Goal: Task Accomplishment & Management: Manage account settings

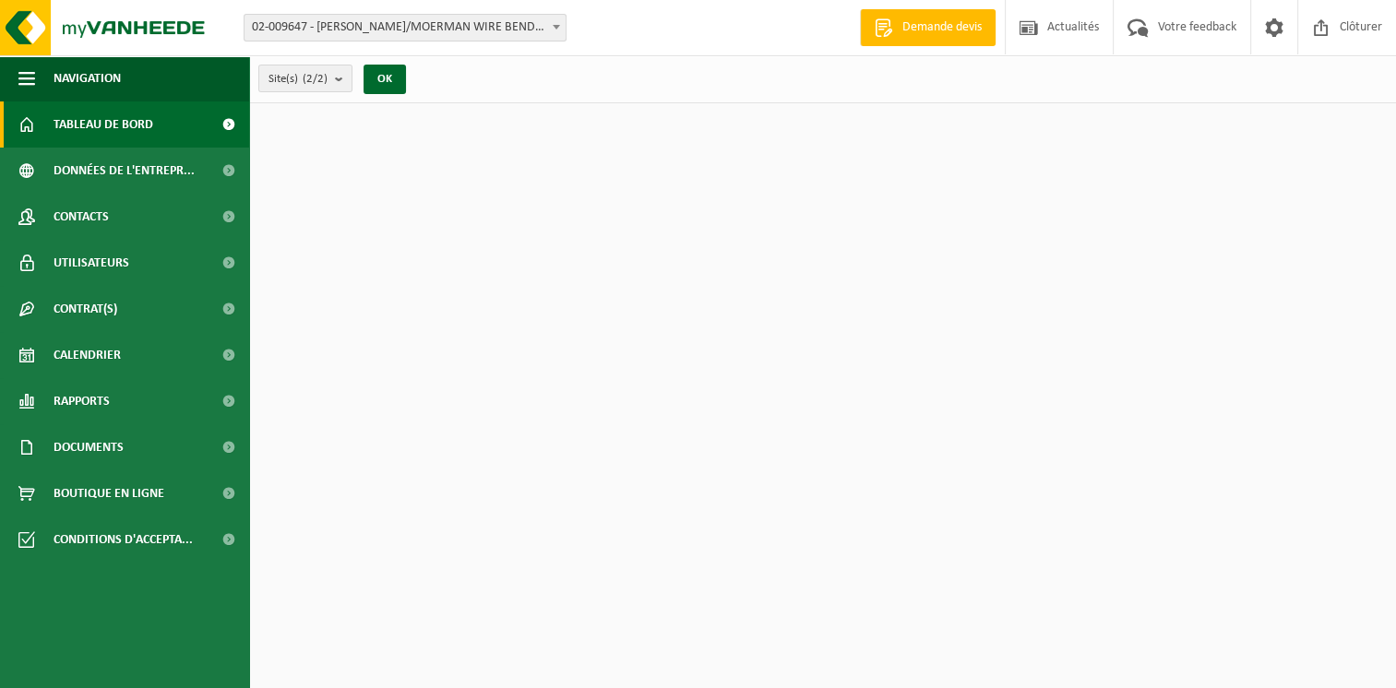
click at [363, 41] on div "Site: 02-009647 - ROUSSEL/MOERMAN WIRE BENDING - MENEN 10-736922 - ROUSSEL NV -…" at bounding box center [698, 28] width 1396 height 56
click at [363, 35] on span "02-009647 - [PERSON_NAME]/MOERMAN WIRE BENDING - MENEN" at bounding box center [404, 28] width 321 height 26
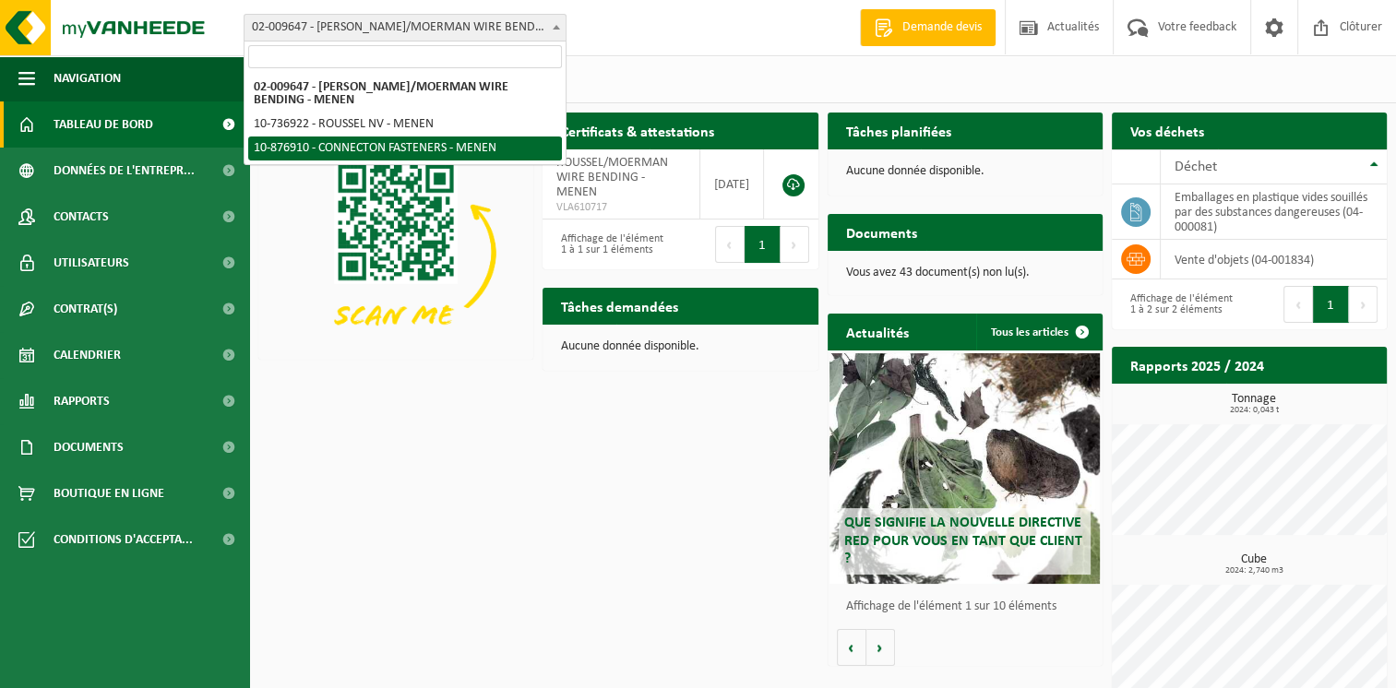
select select "107749"
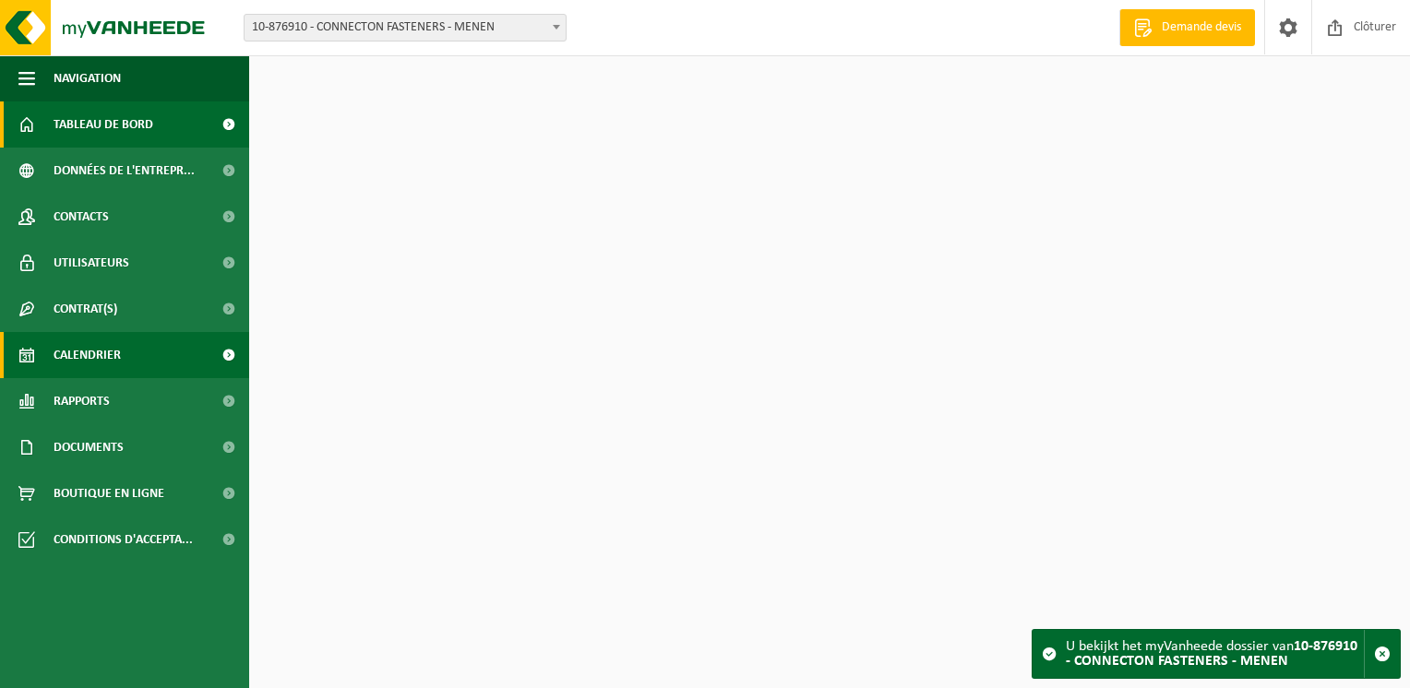
click at [103, 355] on span "Calendrier" at bounding box center [87, 355] width 67 height 46
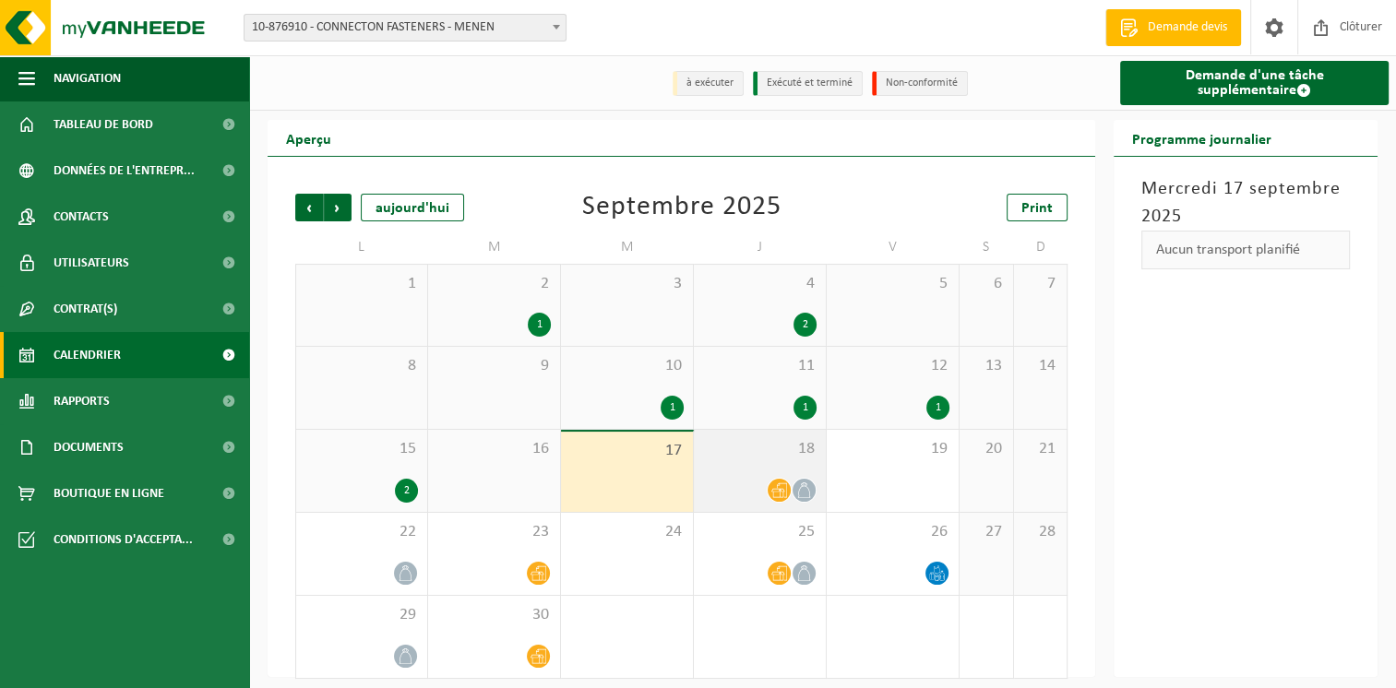
click at [782, 470] on div "18" at bounding box center [760, 471] width 132 height 82
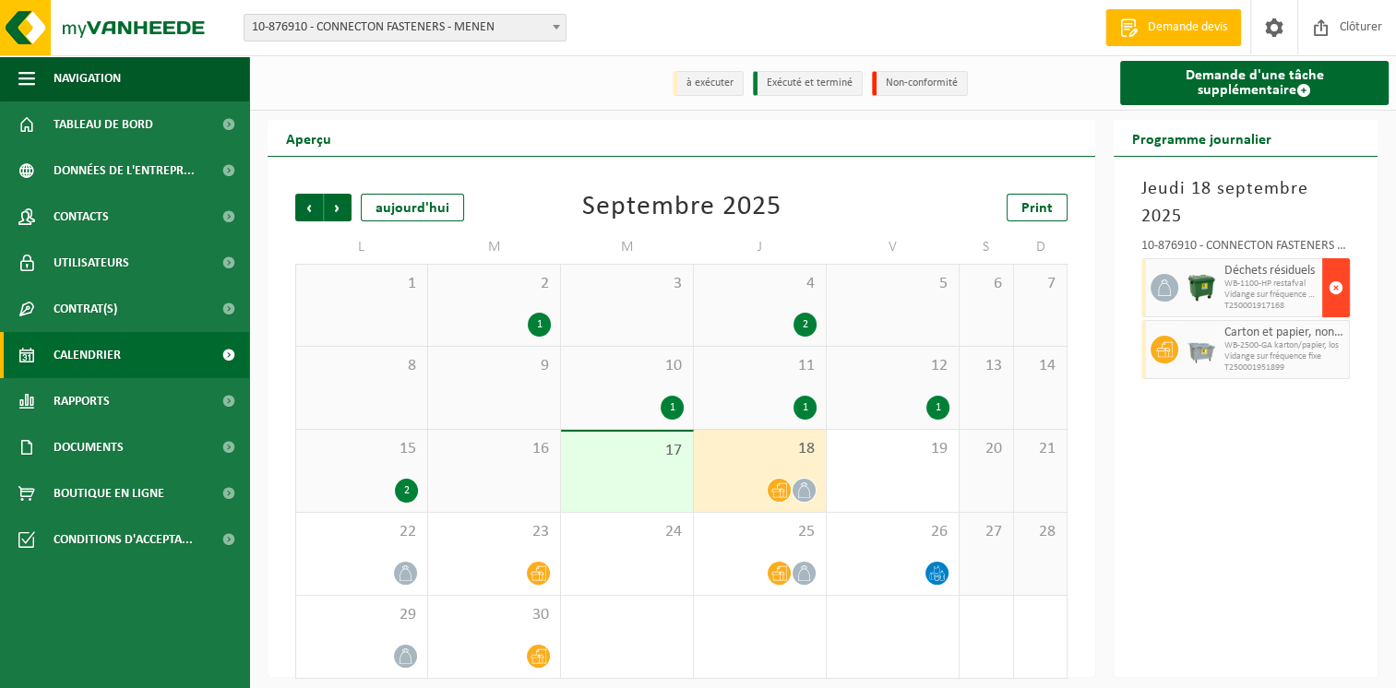
click at [1335, 294] on span "button" at bounding box center [1335, 287] width 15 height 37
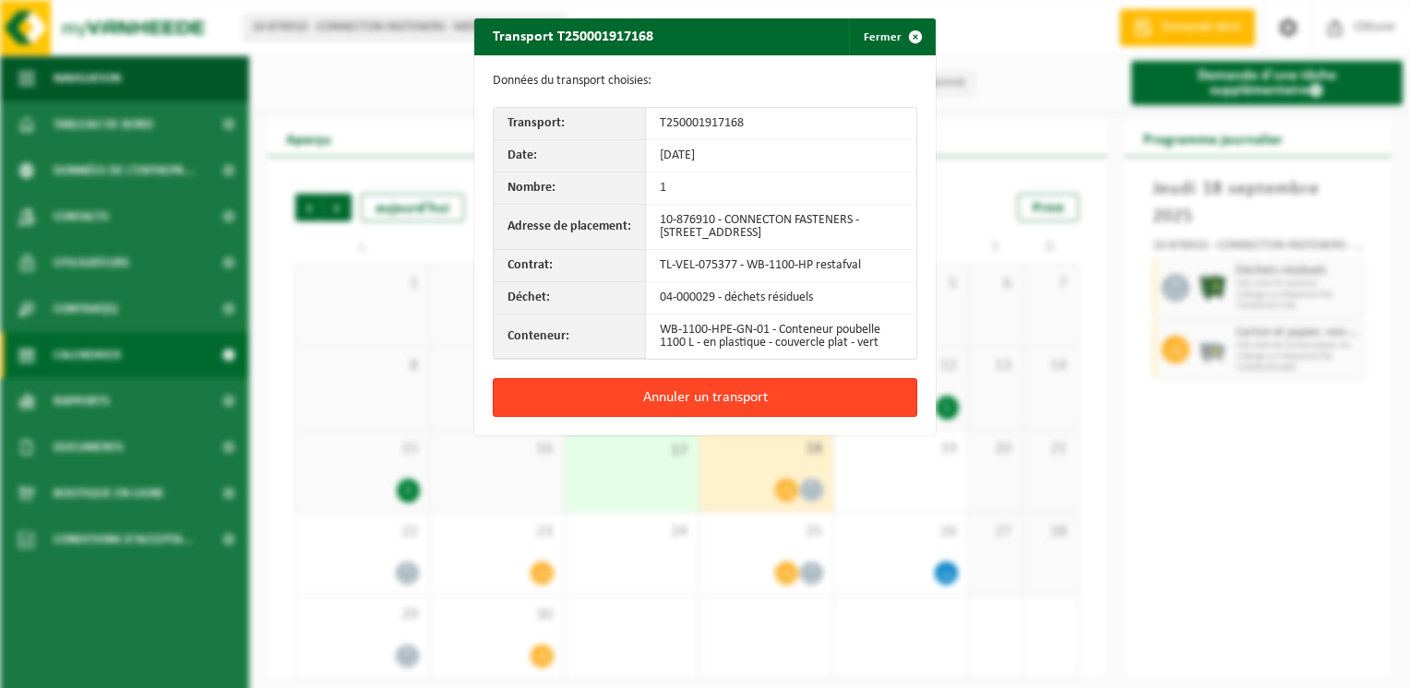
click at [639, 396] on button "Annuler un transport" at bounding box center [705, 397] width 424 height 39
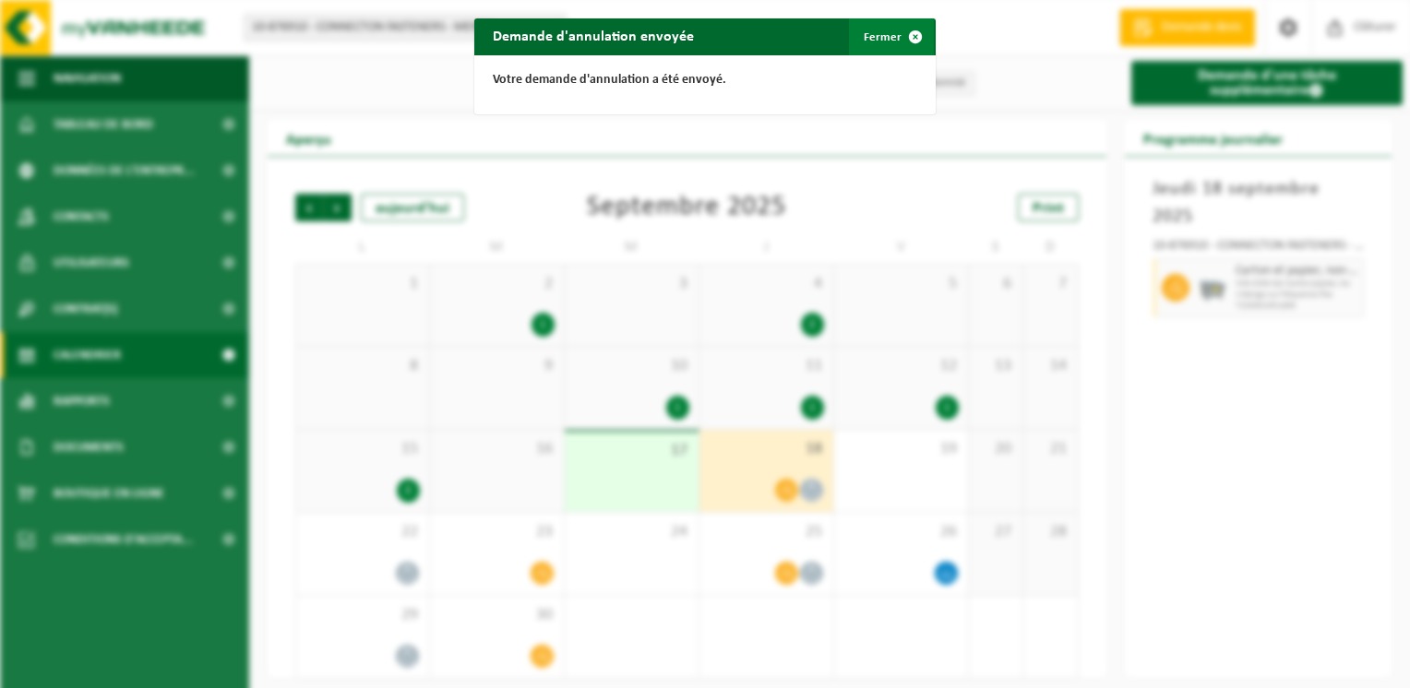
click at [909, 39] on span "button" at bounding box center [915, 36] width 37 height 37
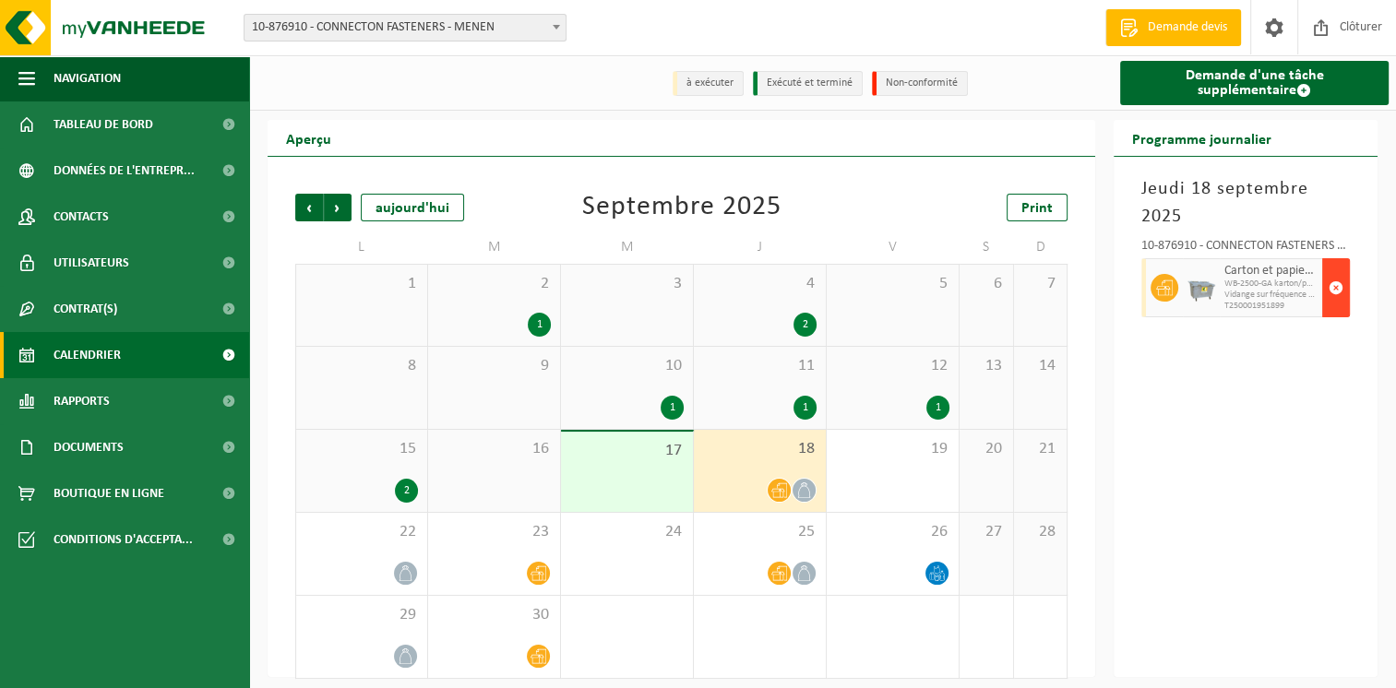
click at [1332, 304] on span "button" at bounding box center [1335, 287] width 15 height 37
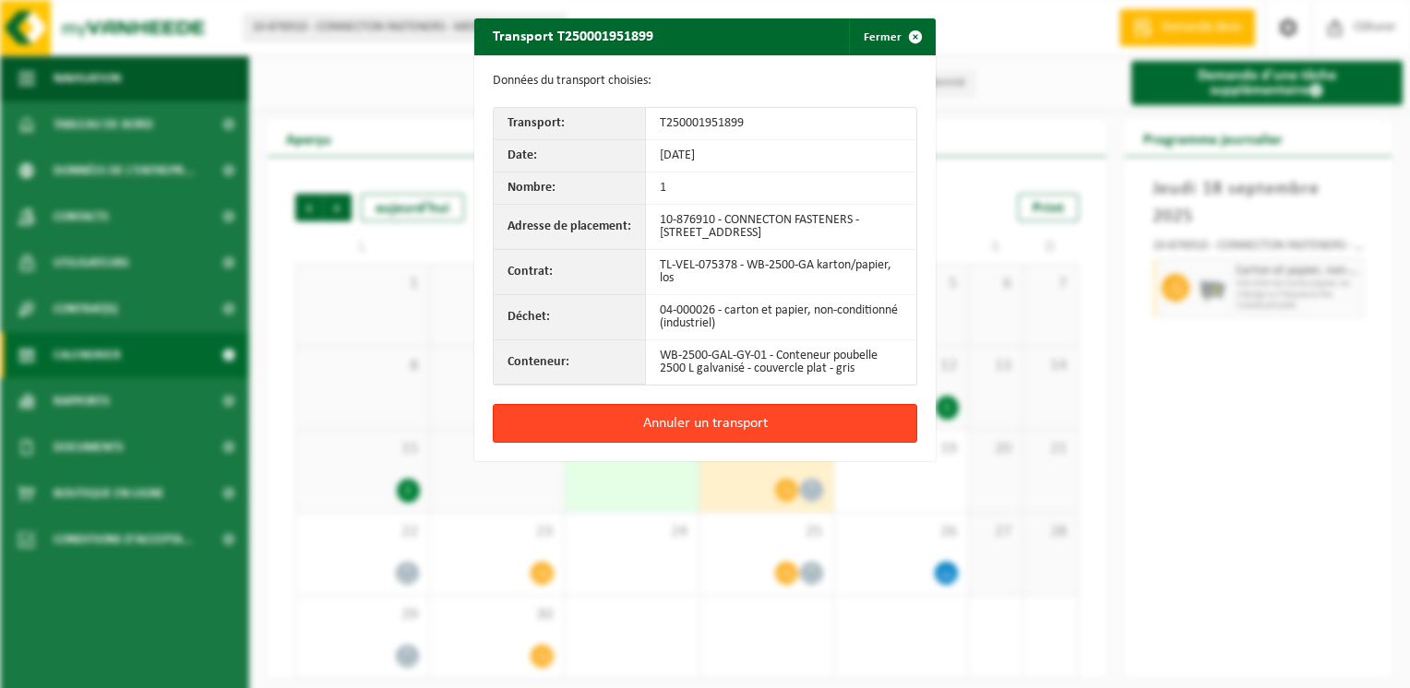
click at [765, 421] on button "Annuler un transport" at bounding box center [705, 423] width 424 height 39
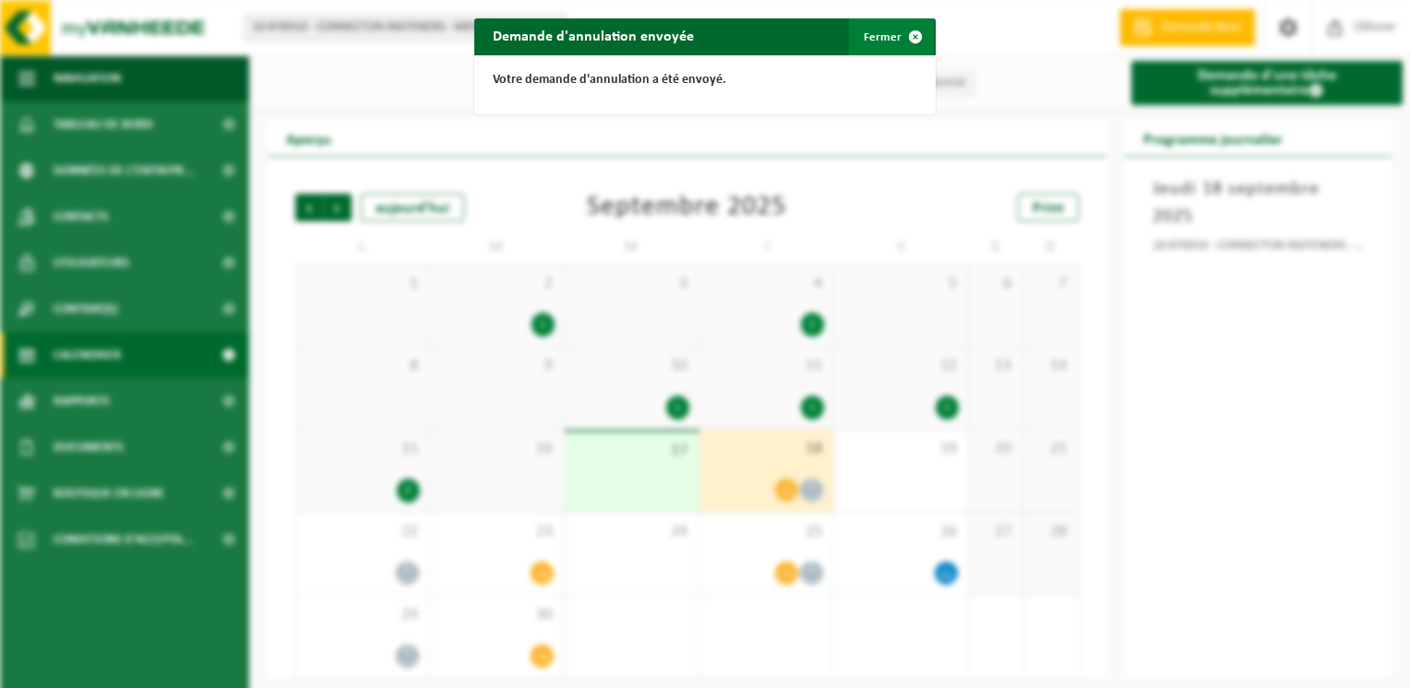
click at [908, 42] on span "button" at bounding box center [915, 36] width 37 height 37
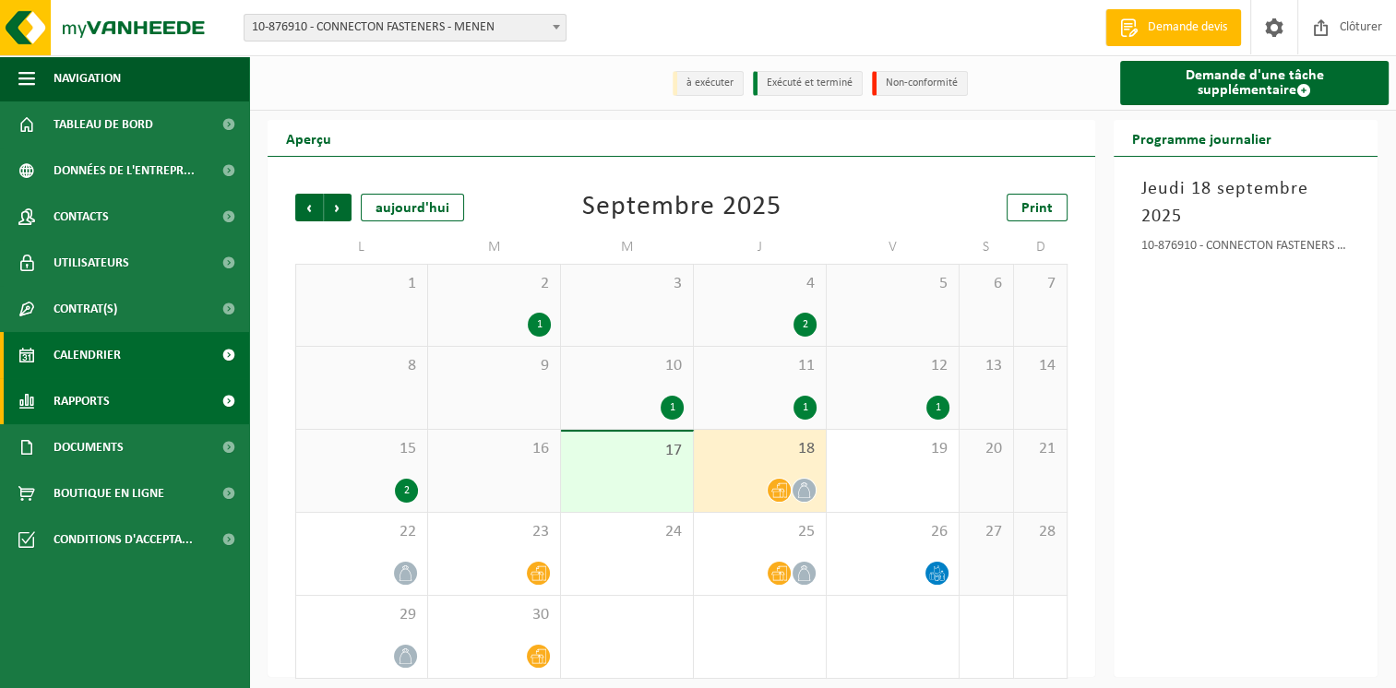
click at [144, 399] on link "Rapports" at bounding box center [124, 401] width 249 height 46
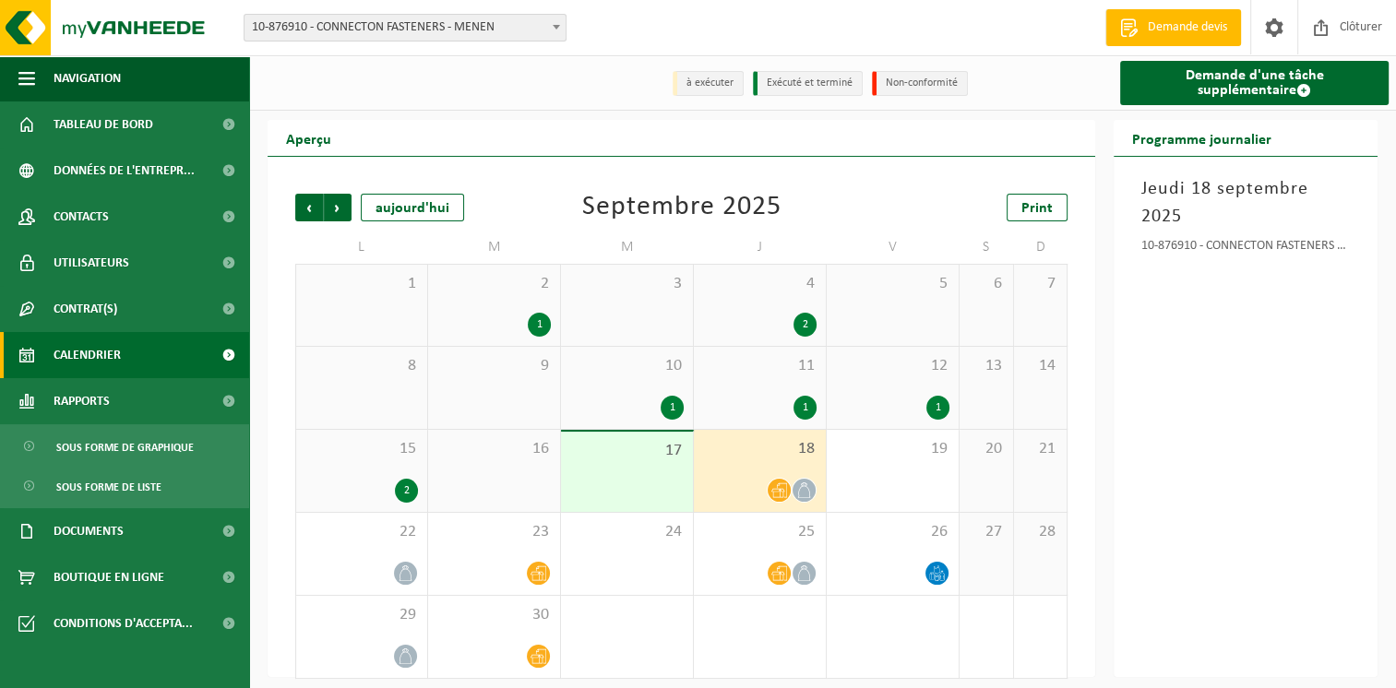
click at [96, 359] on span "Calendrier" at bounding box center [87, 355] width 67 height 46
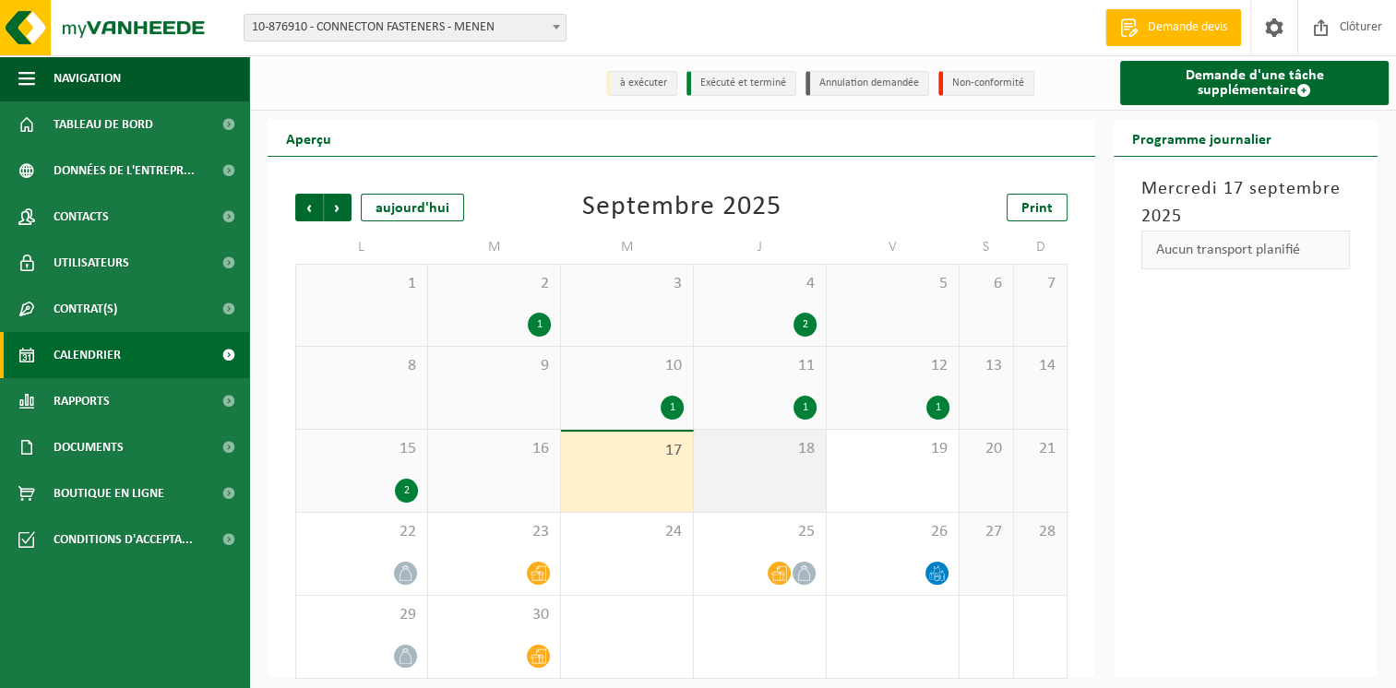
click at [753, 471] on div "18" at bounding box center [760, 471] width 132 height 82
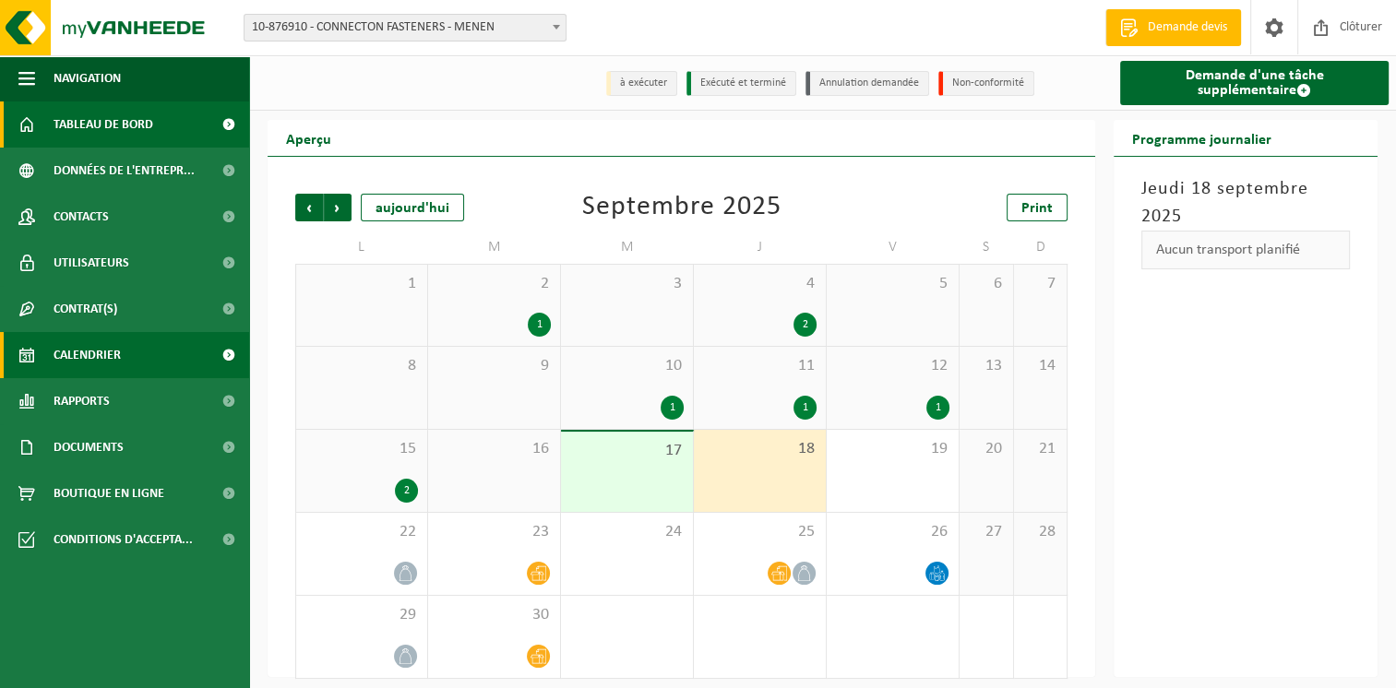
click at [95, 130] on span "Tableau de bord" at bounding box center [104, 124] width 100 height 46
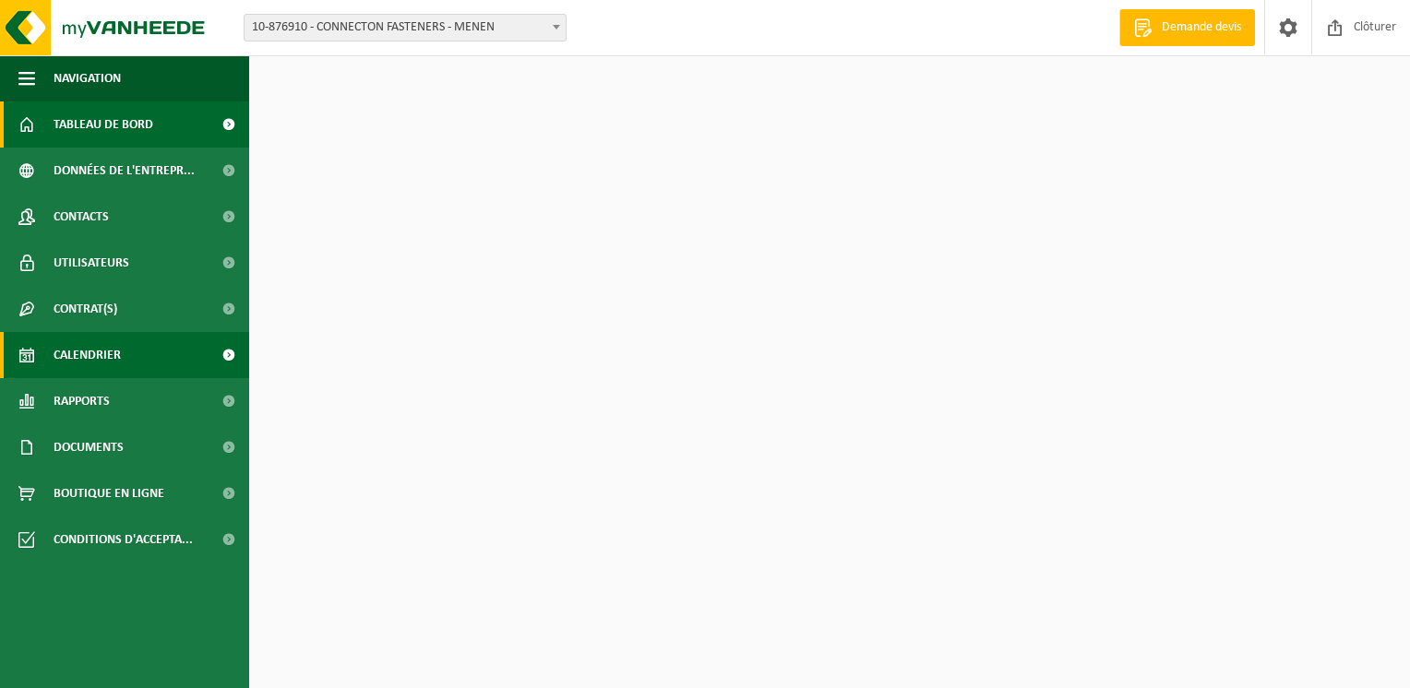
click at [80, 351] on span "Calendrier" at bounding box center [87, 355] width 67 height 46
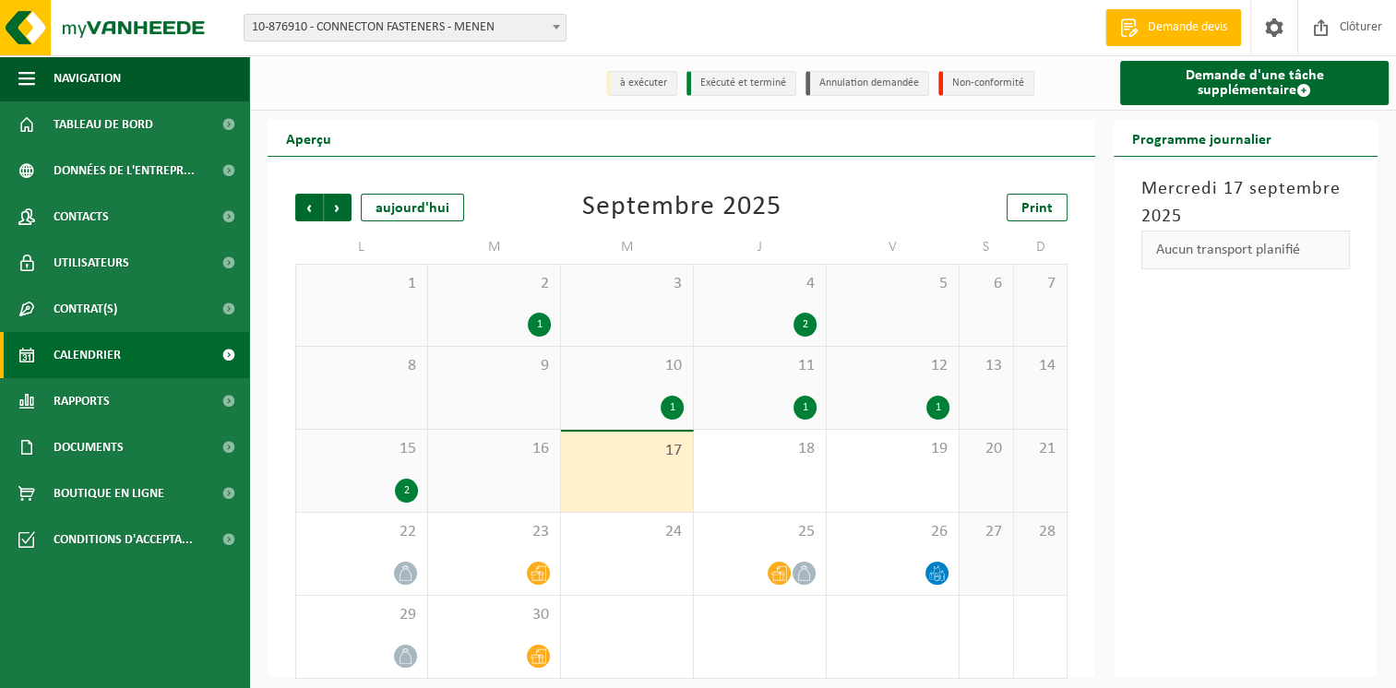
click at [402, 470] on div "15 2" at bounding box center [361, 471] width 131 height 82
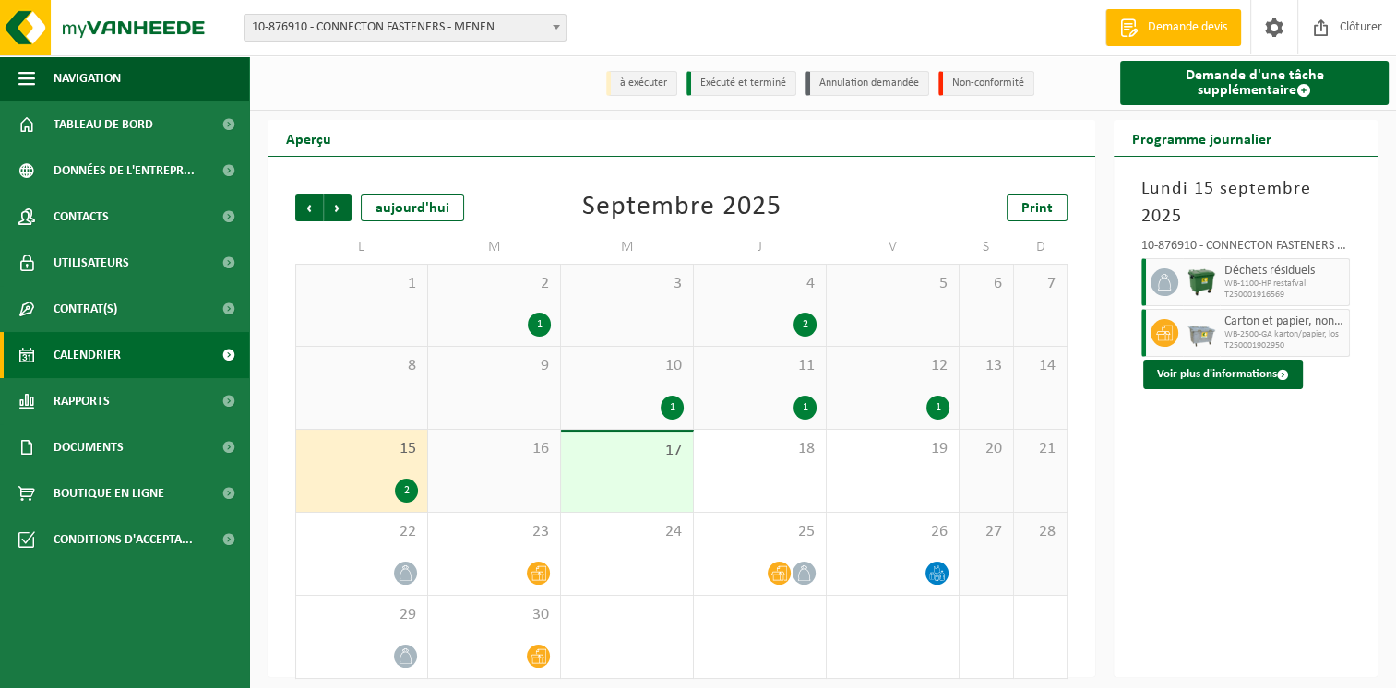
click at [506, 474] on div "16" at bounding box center [494, 471] width 132 height 82
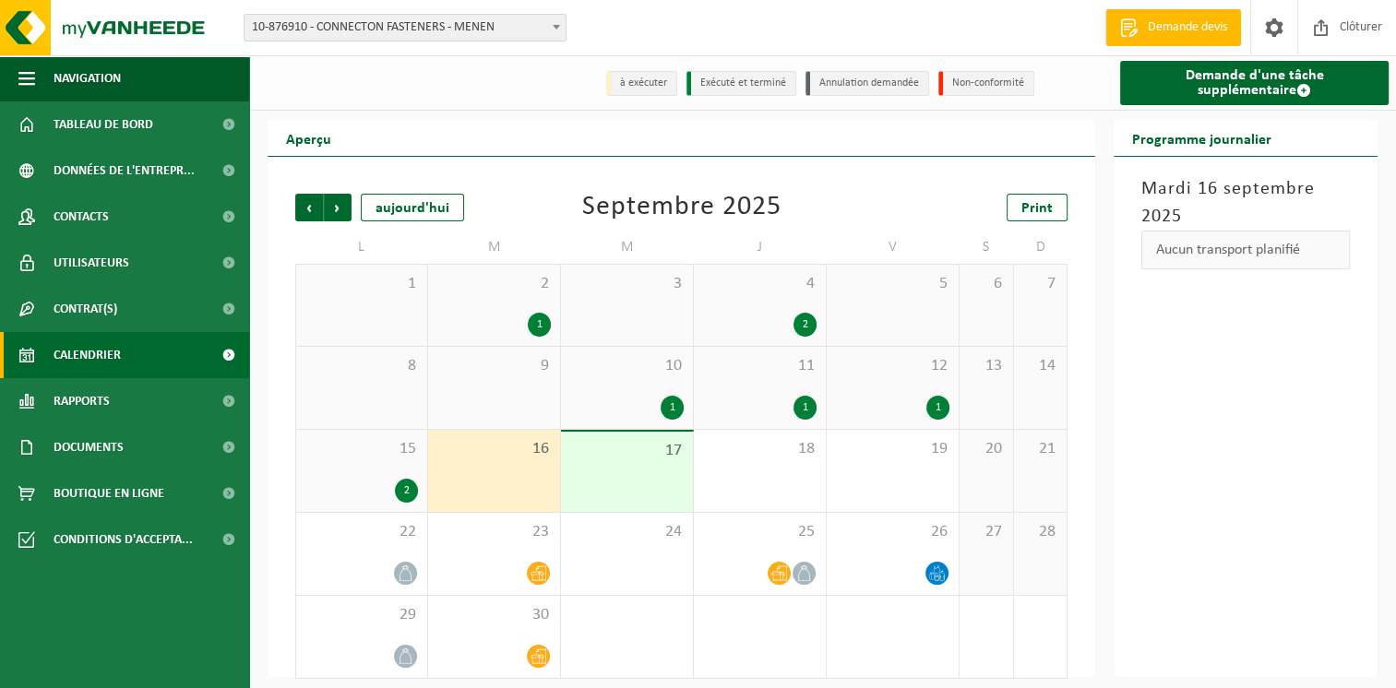
click at [661, 478] on div "17" at bounding box center [627, 472] width 132 height 80
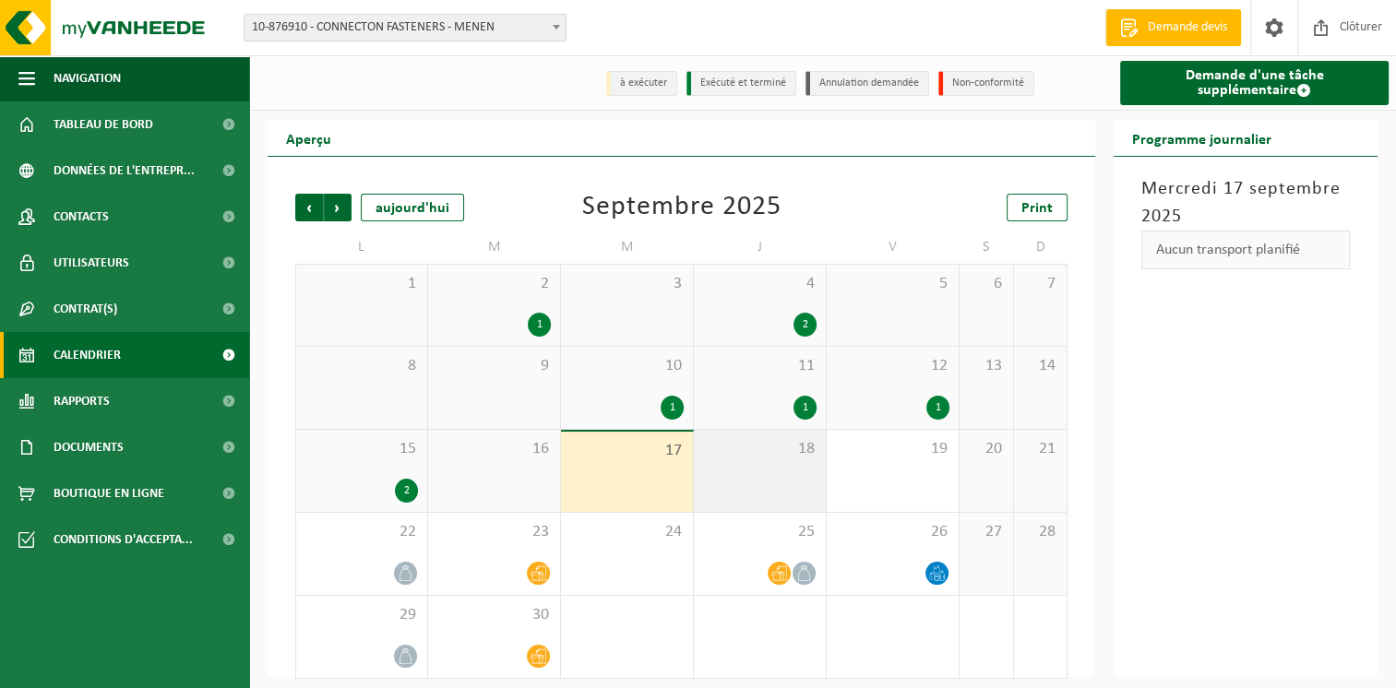
click at [765, 478] on div "18" at bounding box center [760, 471] width 132 height 82
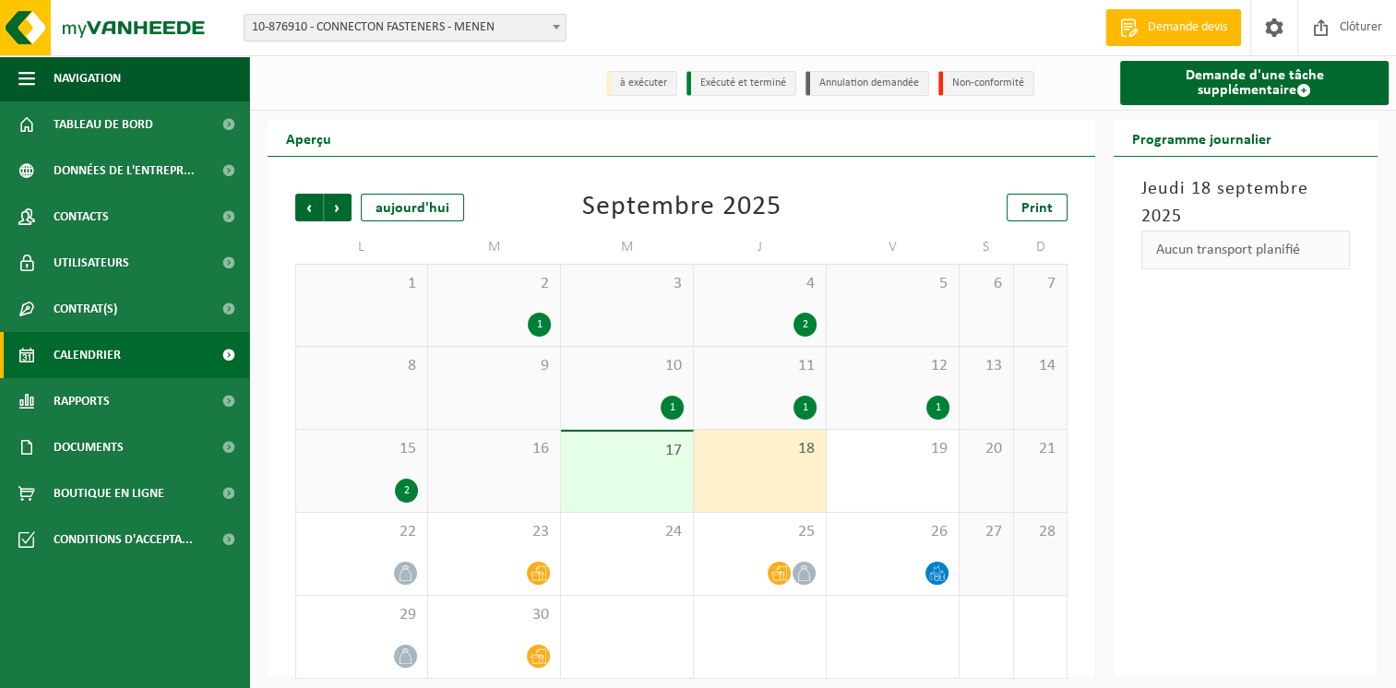
click at [937, 375] on span "12" at bounding box center [892, 366] width 113 height 20
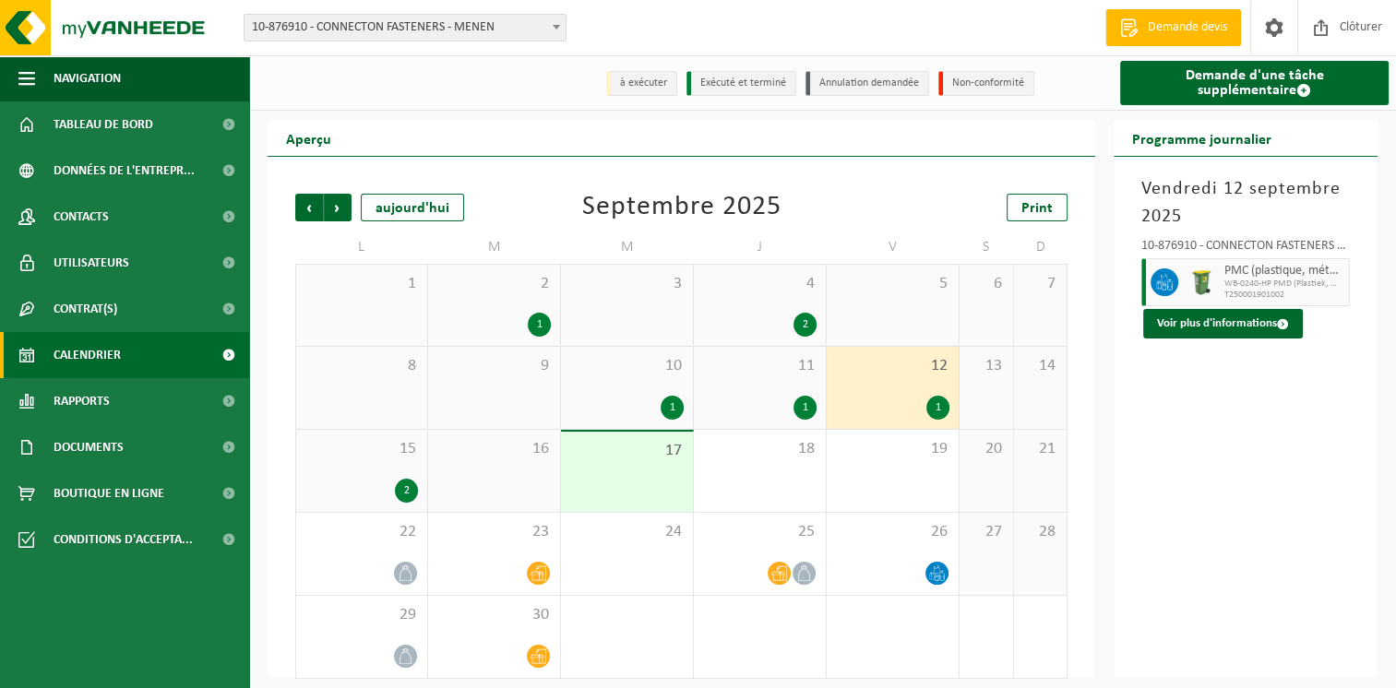
click at [793, 384] on div "11 1" at bounding box center [760, 388] width 132 height 82
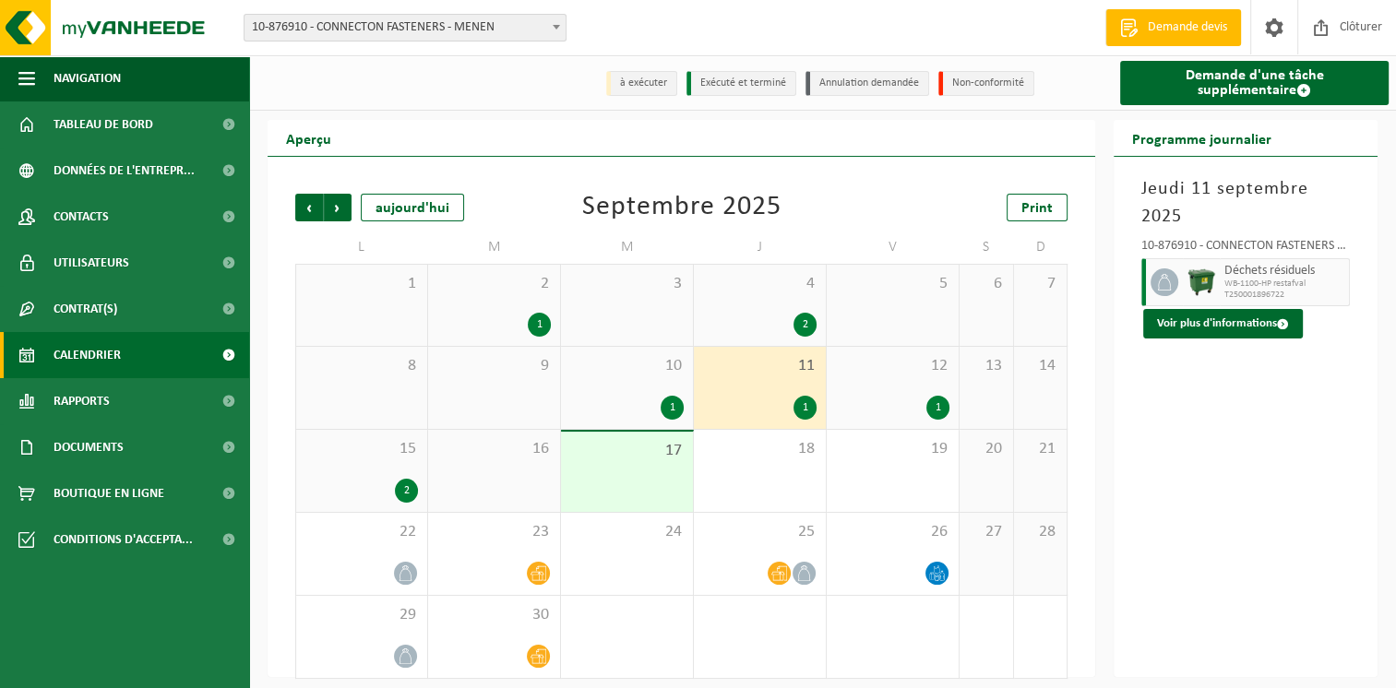
click at [671, 381] on div "10 1" at bounding box center [627, 388] width 132 height 82
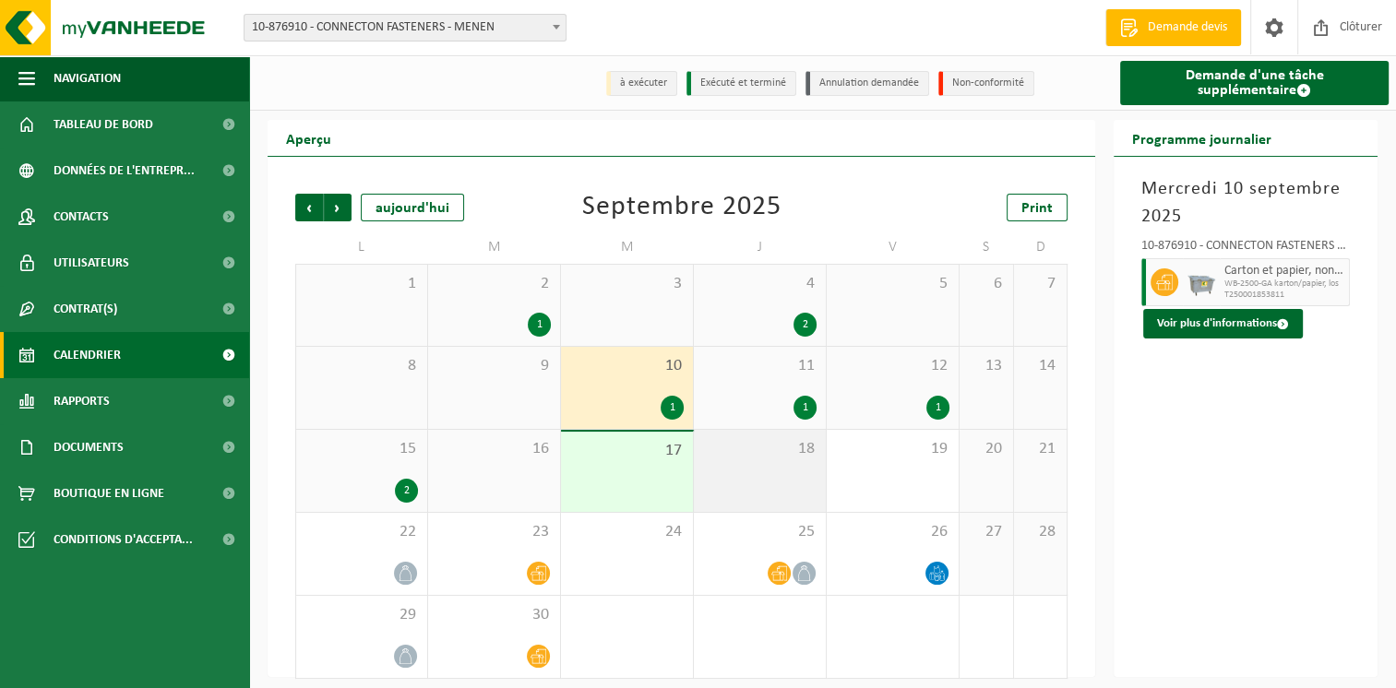
click at [733, 477] on div "18" at bounding box center [760, 471] width 132 height 82
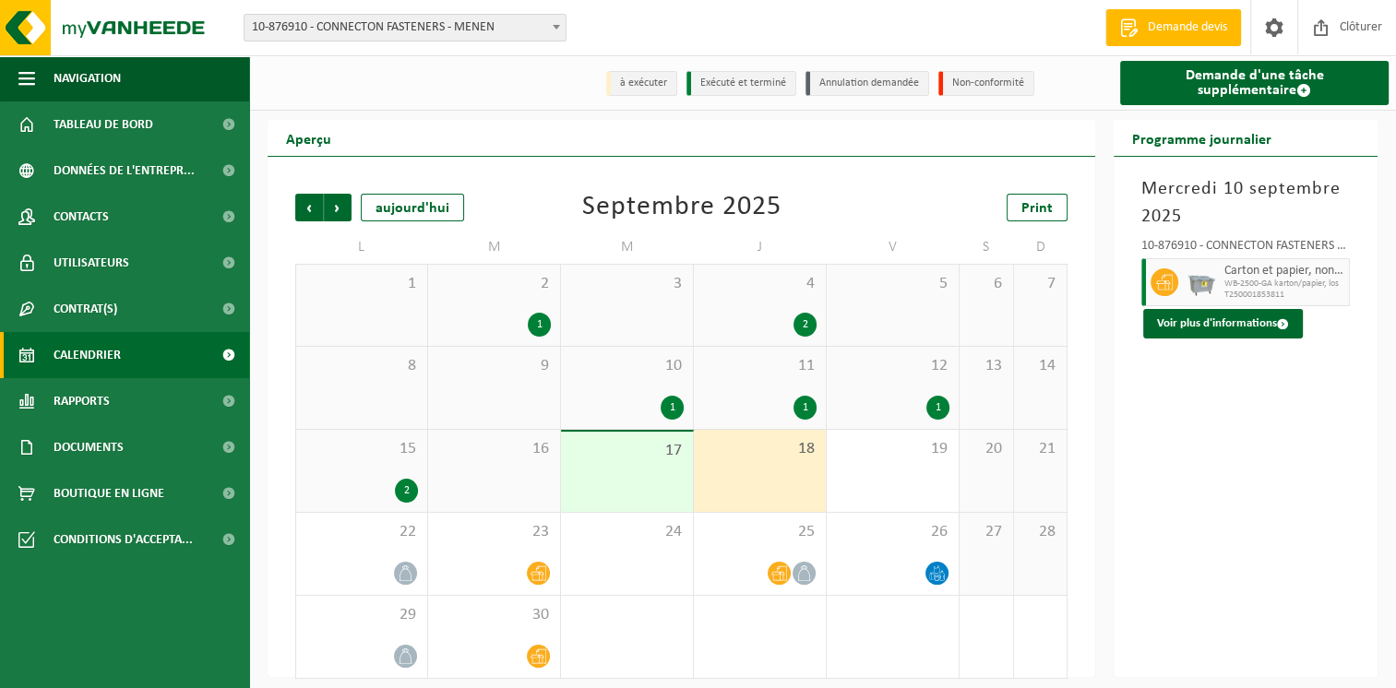
click at [602, 478] on div "17" at bounding box center [627, 472] width 132 height 80
